Goal: Contribute content: Contribute content

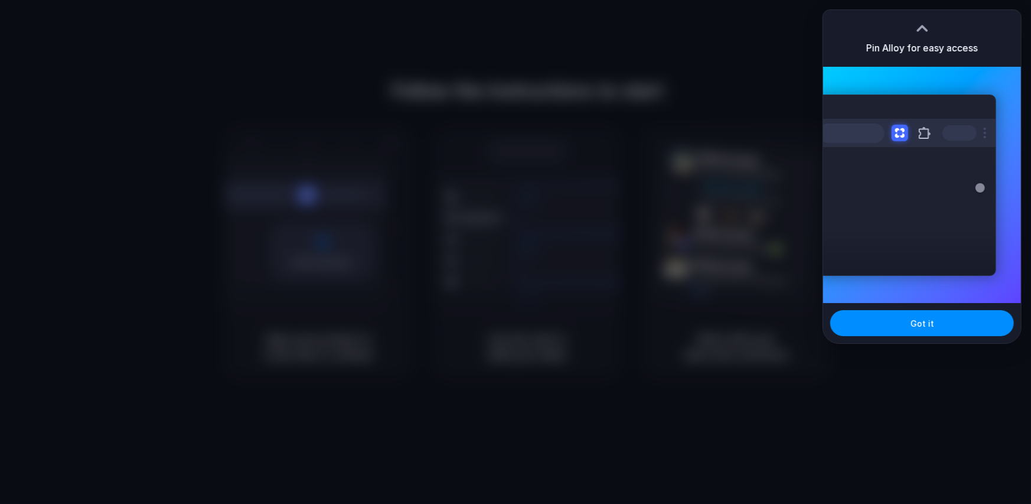
click at [915, 337] on div "Got it" at bounding box center [922, 323] width 198 height 40
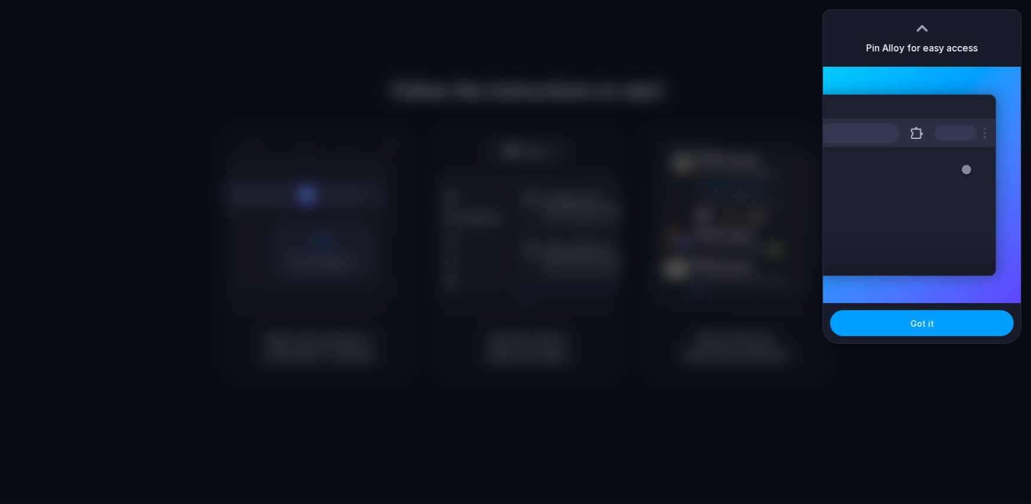
click at [927, 322] on span "Got it" at bounding box center [922, 323] width 24 height 12
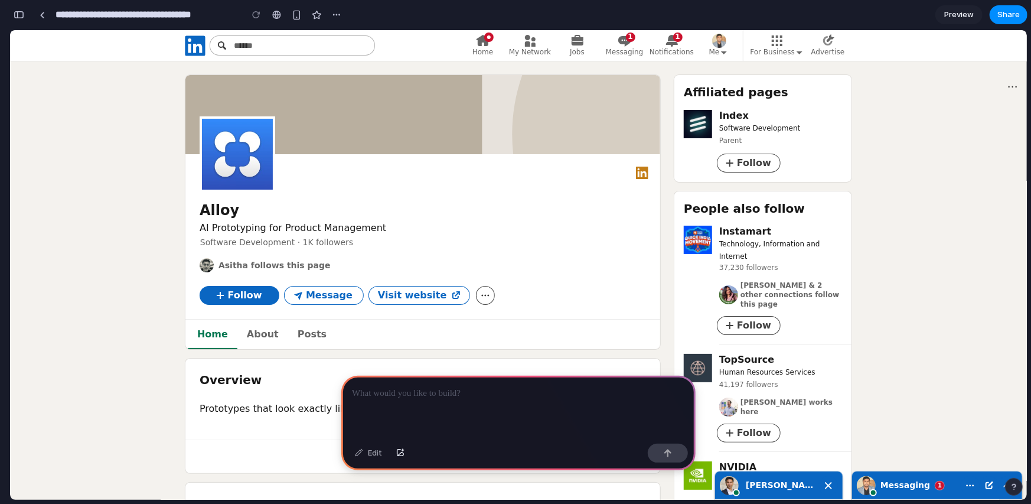
click at [550, 394] on p at bounding box center [518, 393] width 333 height 14
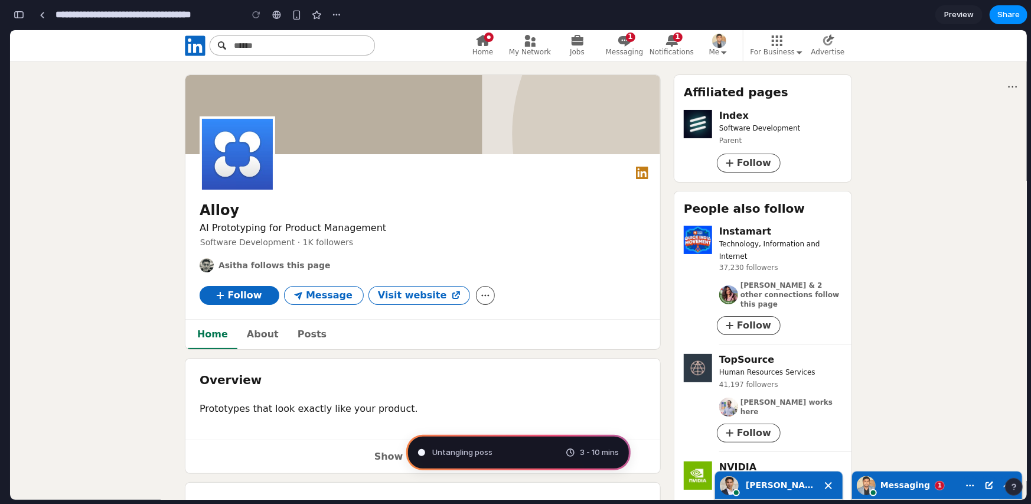
type input "**********"
